Goal: Task Accomplishment & Management: Manage account settings

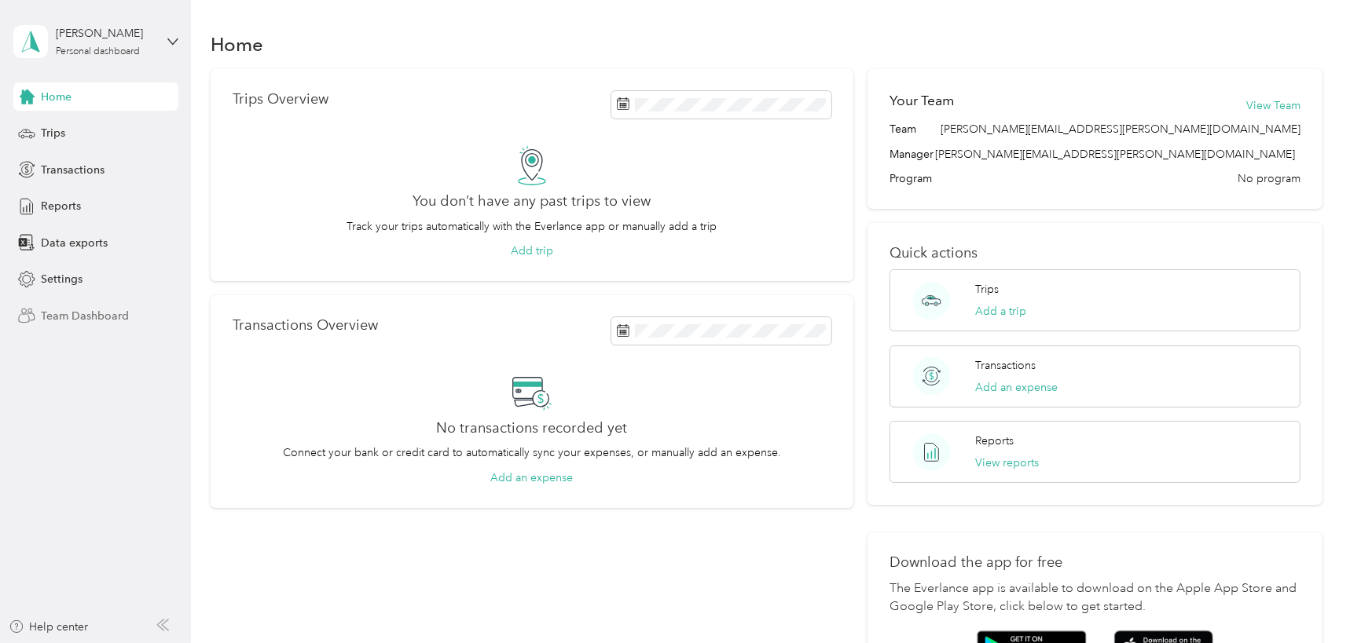
click at [111, 323] on span "Team Dashboard" at bounding box center [85, 316] width 88 height 16
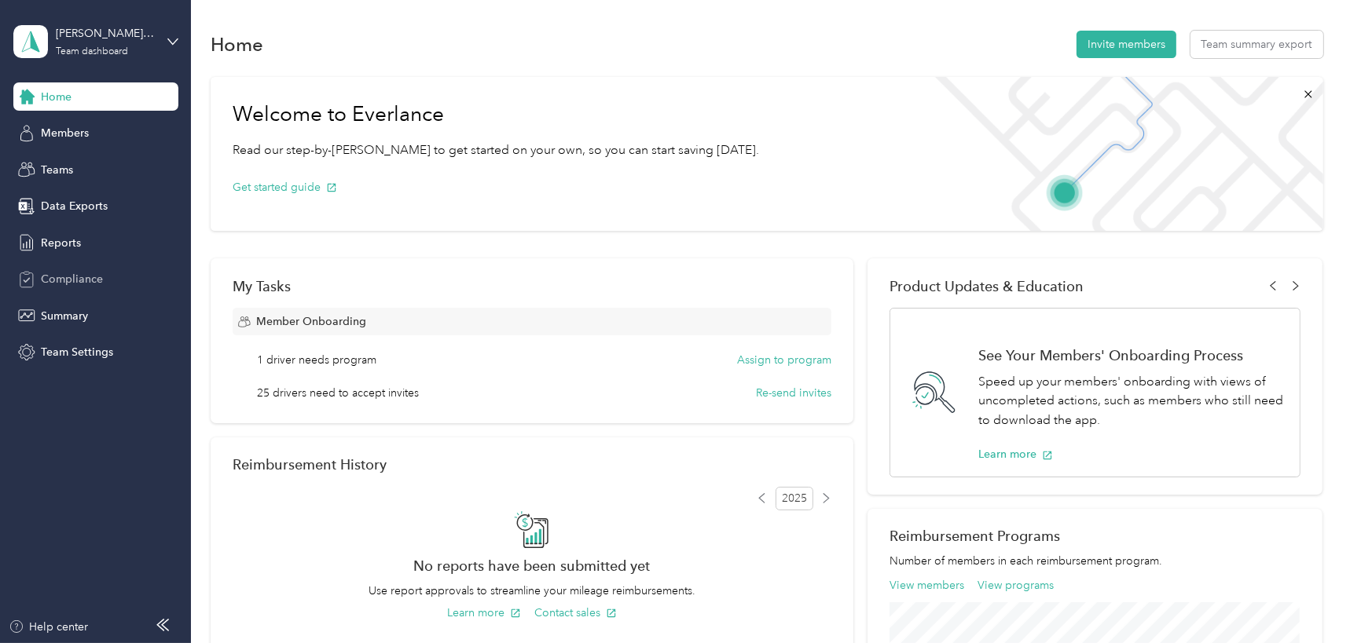
click at [79, 284] on span "Compliance" at bounding box center [72, 279] width 62 height 16
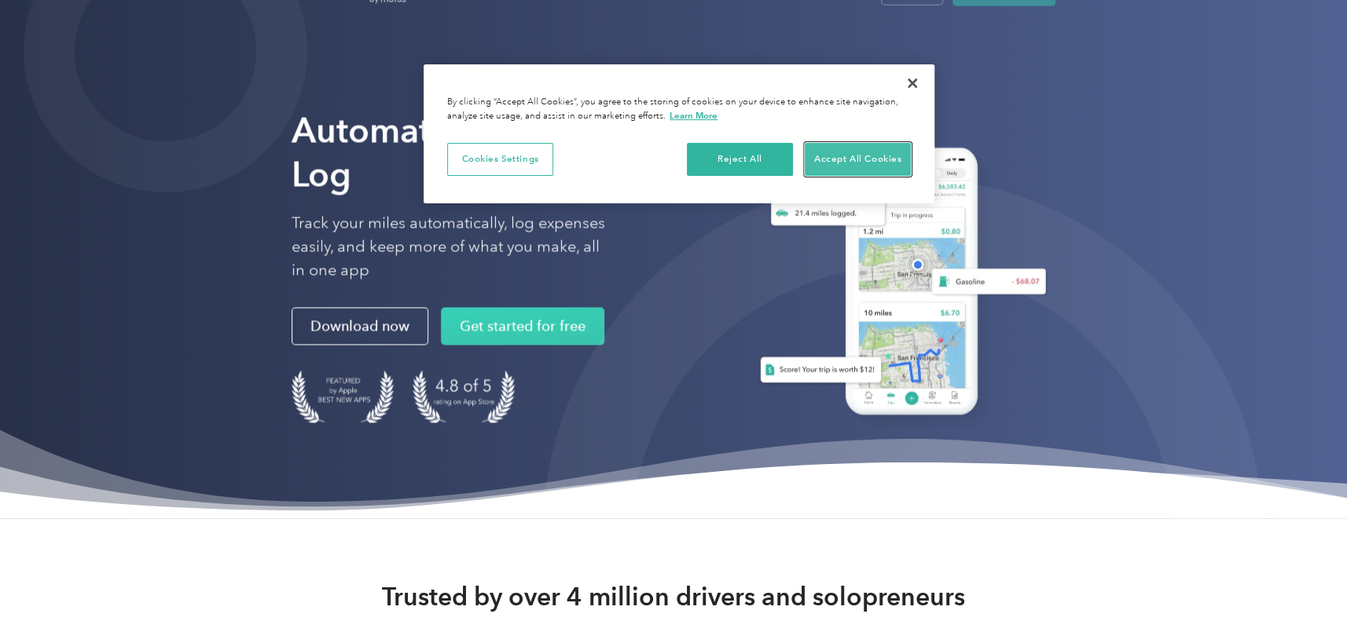
click at [839, 157] on button "Accept All Cookies" at bounding box center [858, 159] width 106 height 33
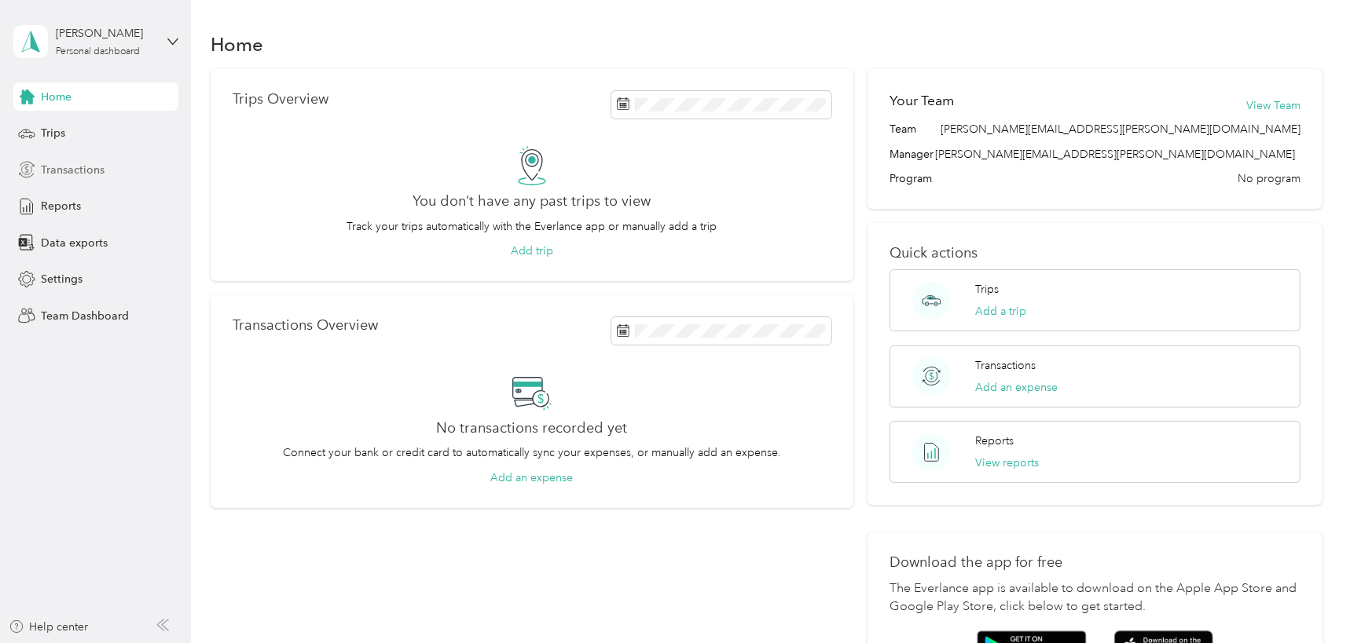
click at [102, 172] on span "Transactions" at bounding box center [73, 170] width 64 height 16
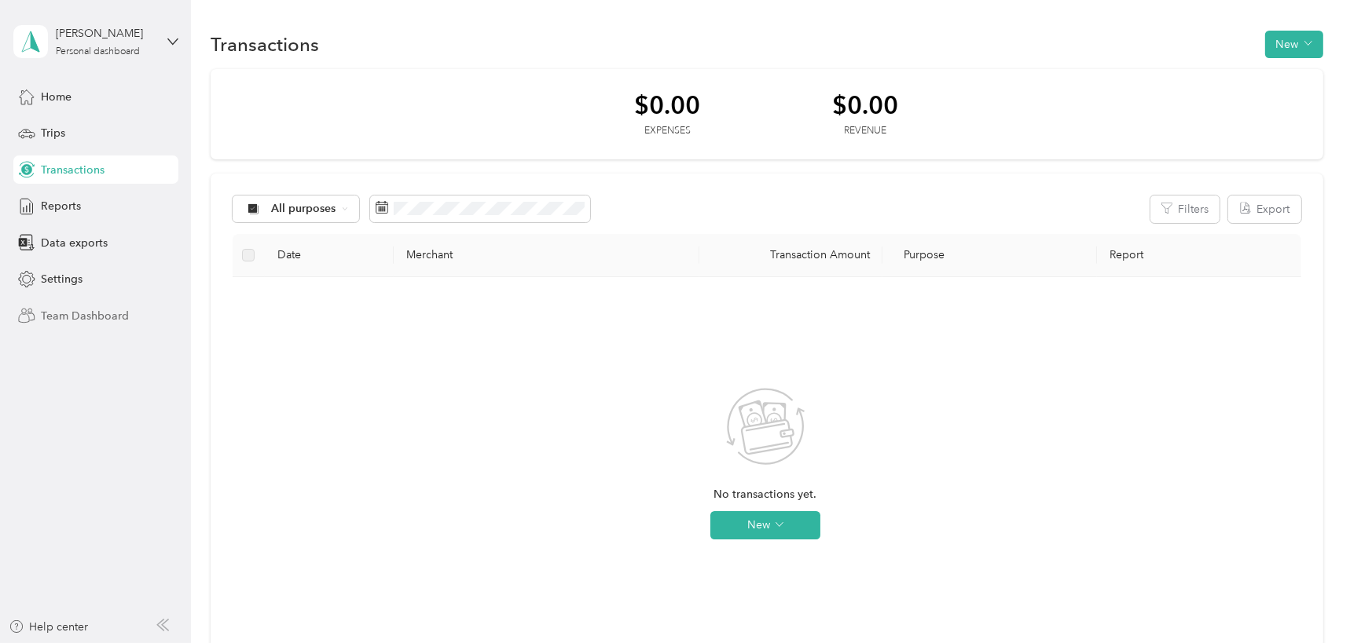
click at [72, 319] on span "Team Dashboard" at bounding box center [85, 316] width 88 height 16
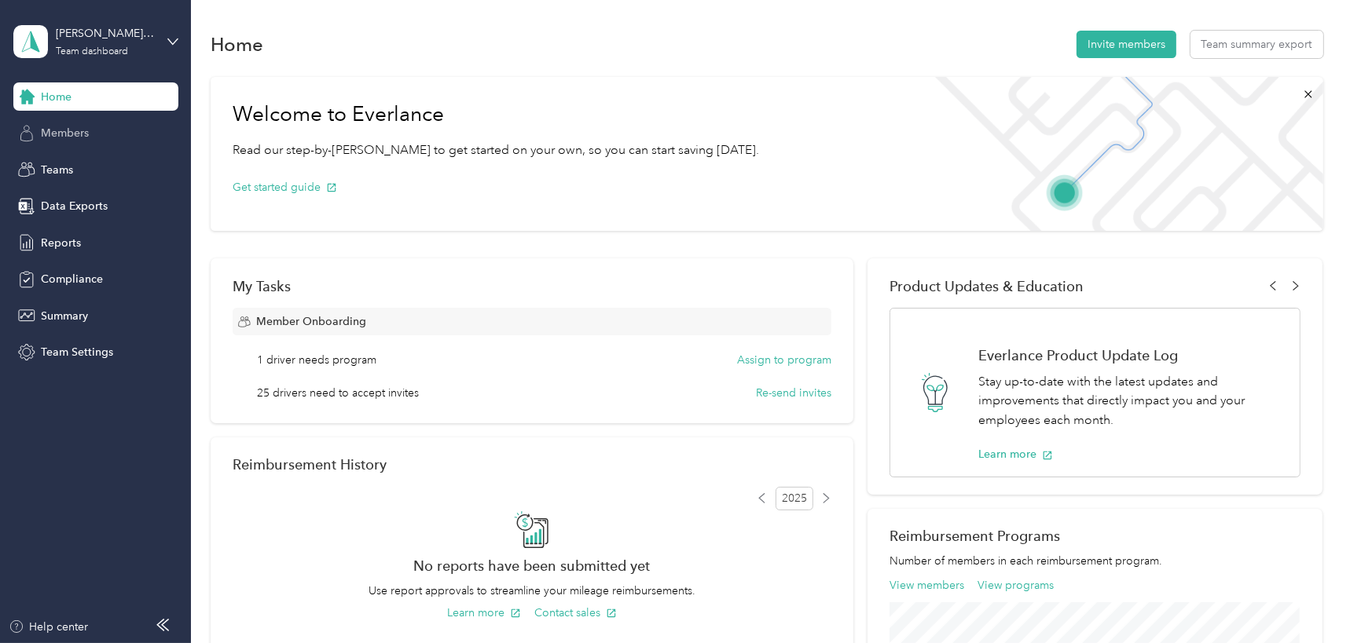
click at [53, 138] on span "Members" at bounding box center [65, 133] width 48 height 16
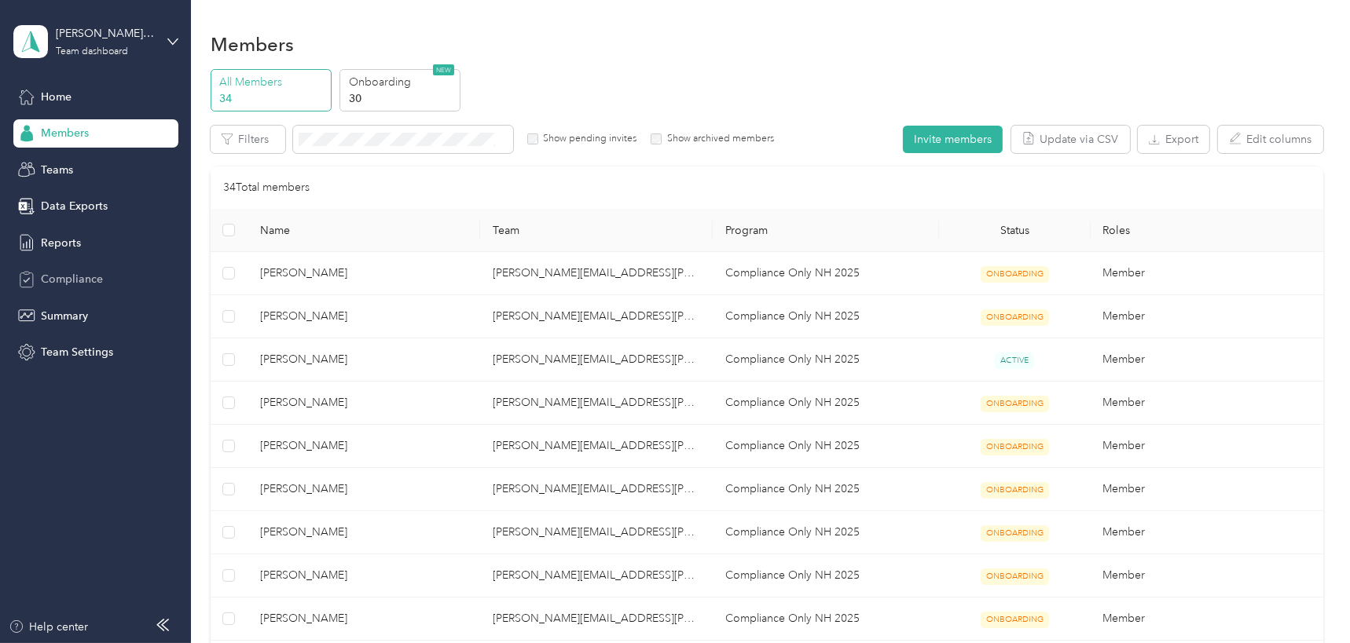
click at [93, 280] on span "Compliance" at bounding box center [72, 279] width 62 height 16
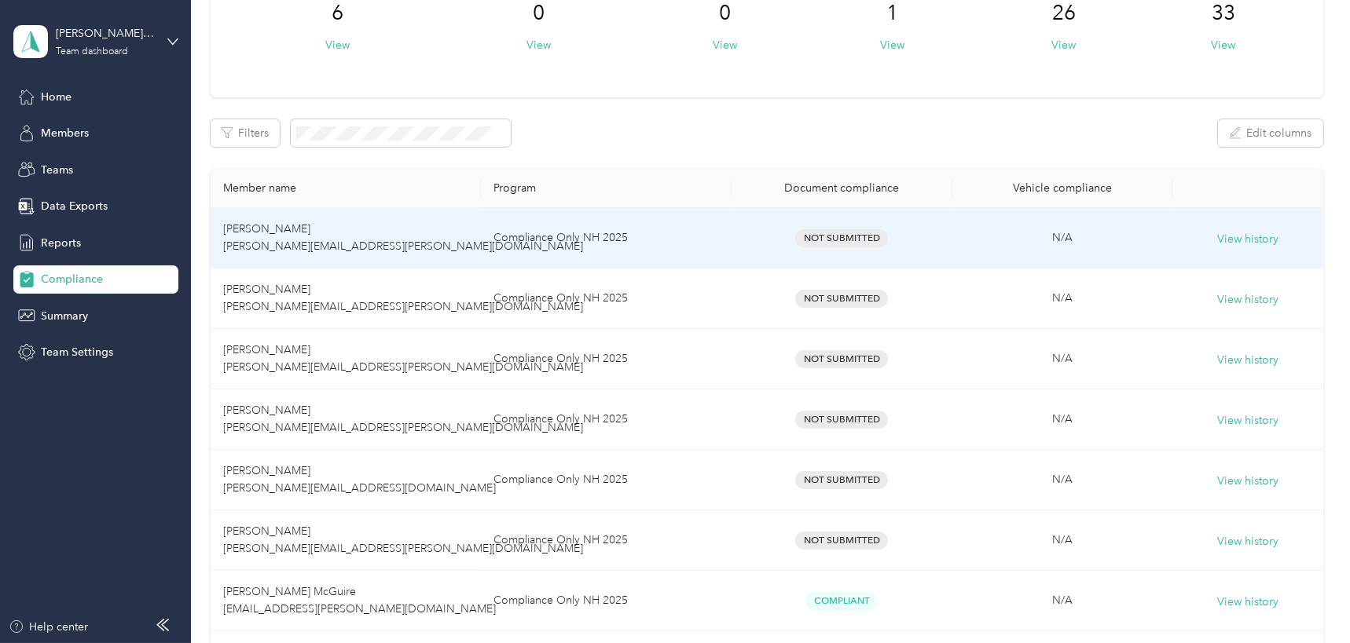
scroll to position [142, 0]
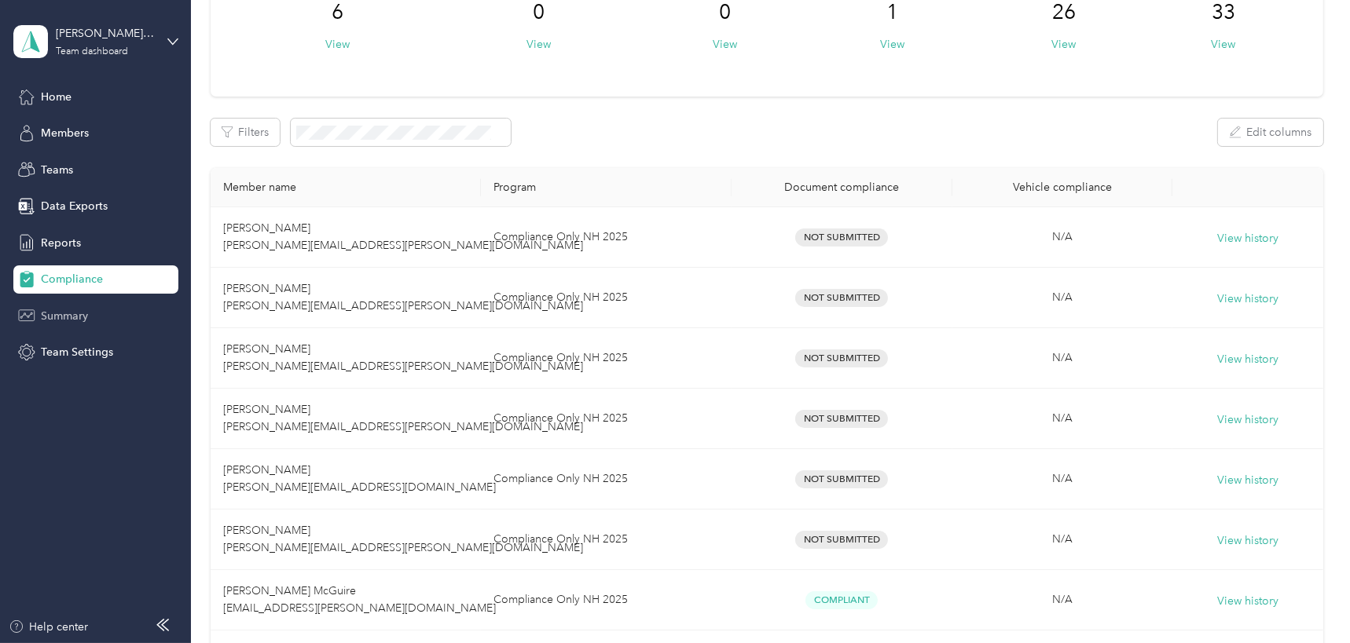
click at [106, 319] on div "Summary" at bounding box center [95, 316] width 165 height 28
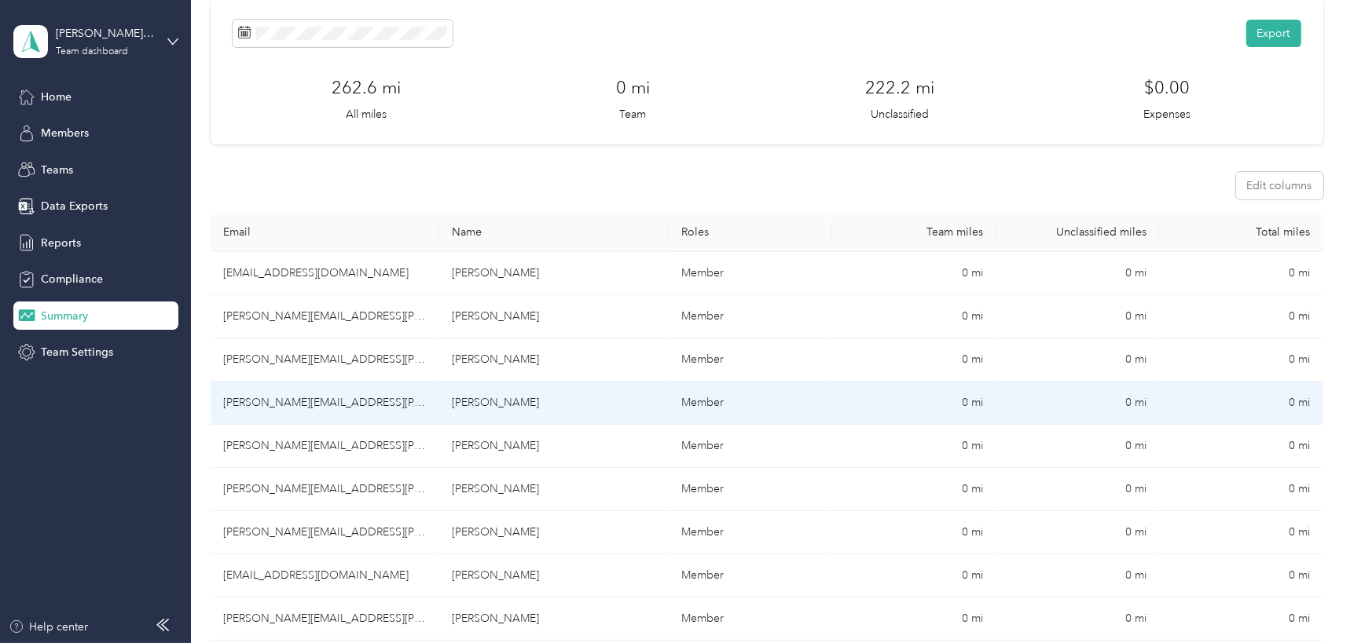
scroll to position [285, 0]
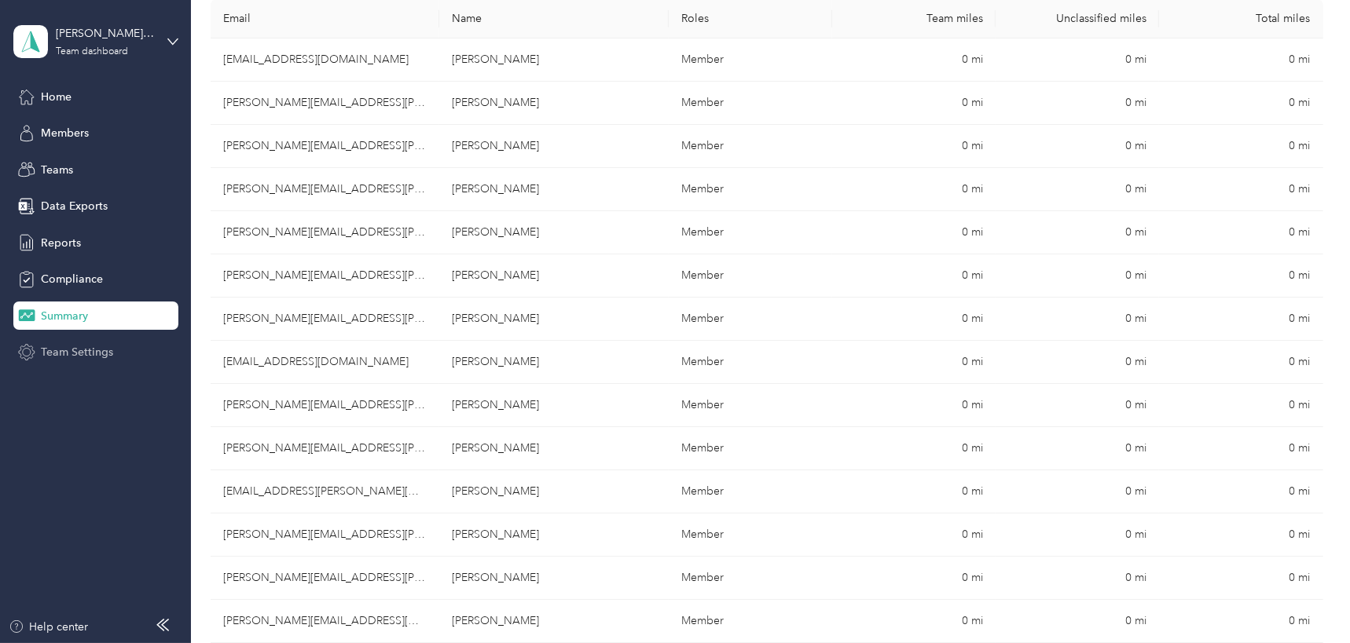
click at [92, 354] on span "Team Settings" at bounding box center [77, 352] width 72 height 16
